Goal: Information Seeking & Learning: Learn about a topic

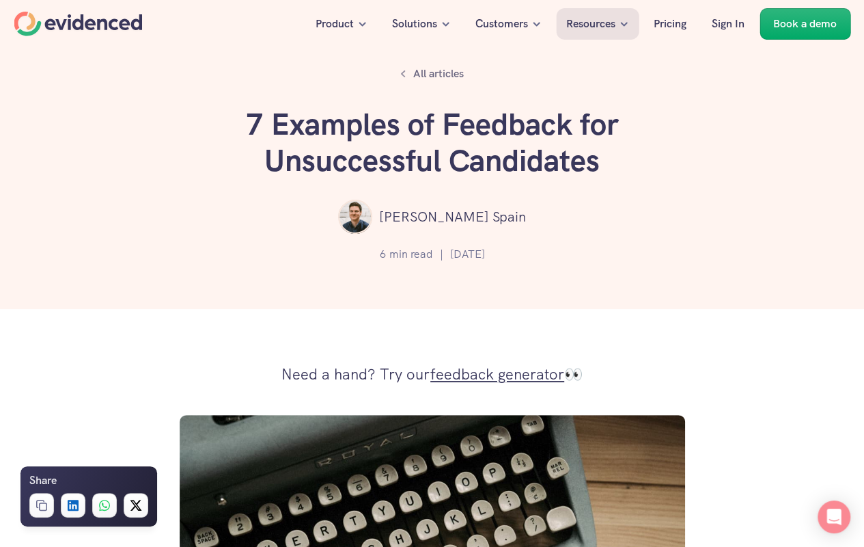
click at [437, 273] on div "All articles 7 Examples of Feedback for Unsuccessful Candidates [PERSON_NAME] 6…" at bounding box center [432, 154] width 864 height 309
drag, startPoint x: 0, startPoint y: 0, endPoint x: 437, endPoint y: 273, distance: 515.7
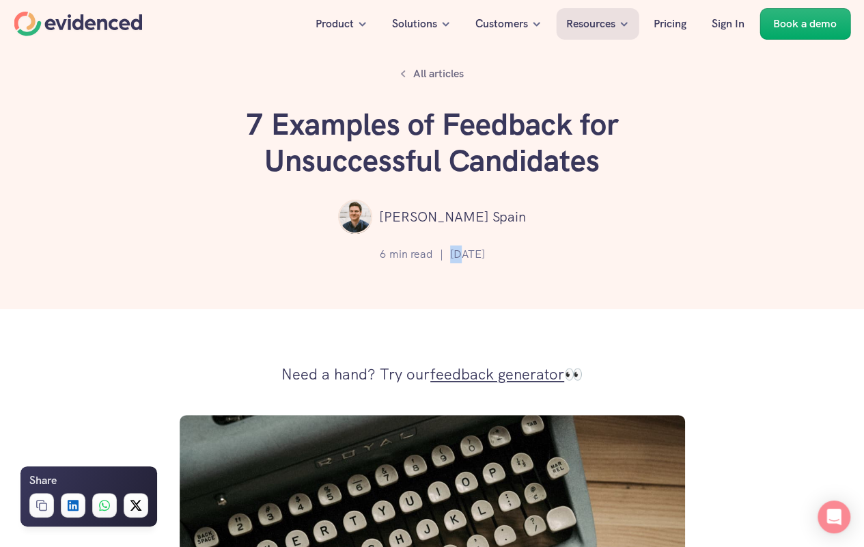
click at [437, 273] on div "All articles 7 Examples of Feedback for Unsuccessful Candidates Philip Spain 6 …" at bounding box center [432, 154] width 864 height 309
